Goal: Task Accomplishment & Management: Complete application form

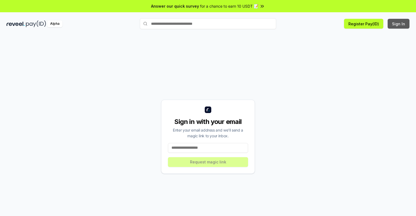
click at [399, 24] on button "Sign In" at bounding box center [399, 24] width 22 height 10
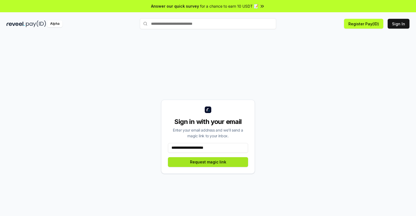
type input "**********"
click at [208, 162] on button "Request magic link" at bounding box center [208, 162] width 80 height 10
